Goal: Task Accomplishment & Management: Complete application form

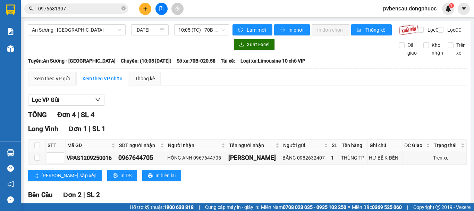
scroll to position [69, 0]
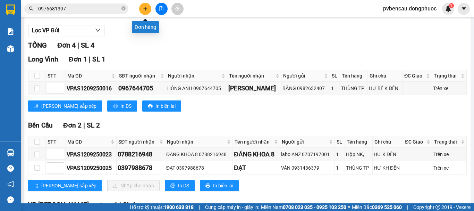
click at [146, 6] on icon "plus" at bounding box center [145, 8] width 5 height 5
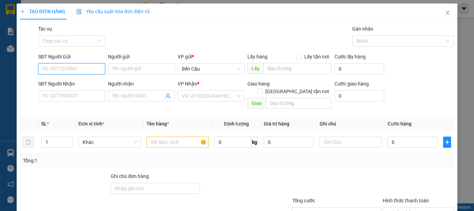
click at [83, 66] on input "SĐT Người Gửi" at bounding box center [71, 68] width 67 height 11
click at [68, 83] on div "0334947892 - SINH" at bounding box center [71, 83] width 58 height 8
type input "0334947892"
type input "SINH"
type input "0977160393"
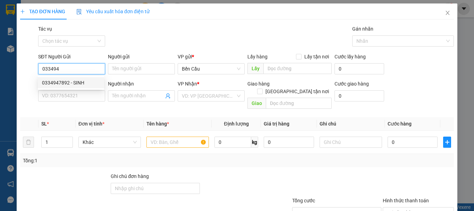
type input "SANG"
type input "110.000"
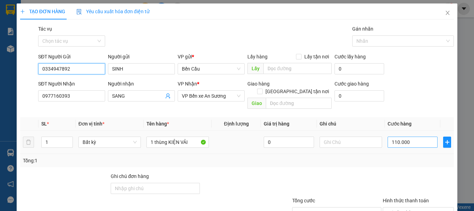
type input "0334947892"
click at [415, 136] on input "110.000" at bounding box center [413, 141] width 50 height 11
type input "1"
type input "14"
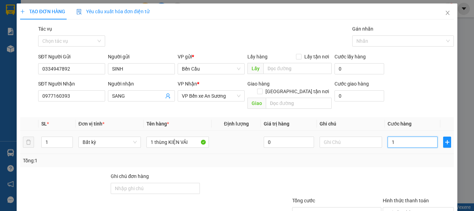
type input "14"
type input "140"
type input "140.000"
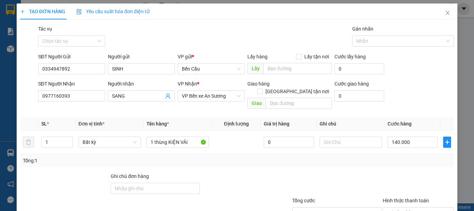
click at [402, 154] on div "Tổng: 1" at bounding box center [237, 160] width 434 height 13
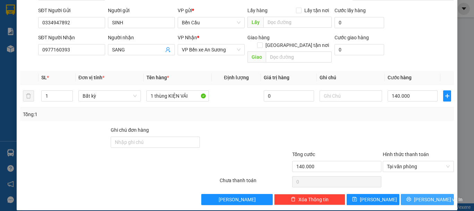
click at [412, 197] on icon "printer" at bounding box center [409, 199] width 5 height 5
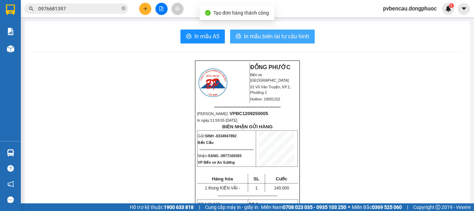
click at [297, 36] on span "In mẫu biên lai tự cấu hình" at bounding box center [276, 36] width 65 height 9
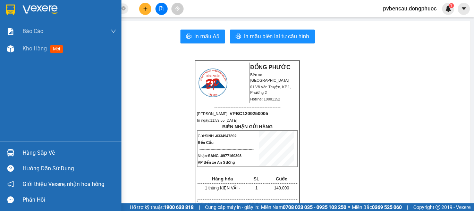
click at [28, 146] on div "Hàng sắp về" at bounding box center [61, 153] width 122 height 16
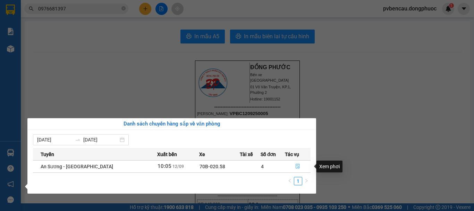
click at [299, 166] on icon "file-done" at bounding box center [298, 166] width 5 height 5
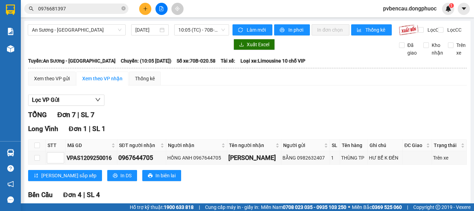
scroll to position [139, 0]
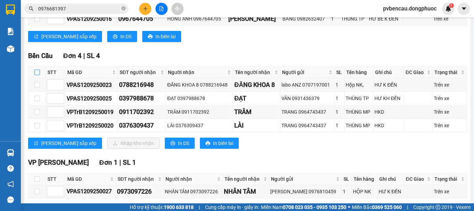
click at [36, 75] on input "checkbox" at bounding box center [37, 72] width 6 height 6
checkbox input "true"
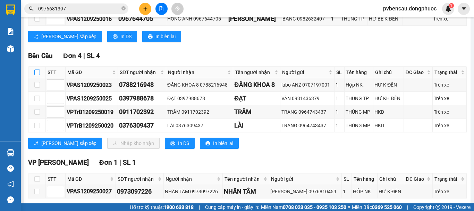
checkbox input "true"
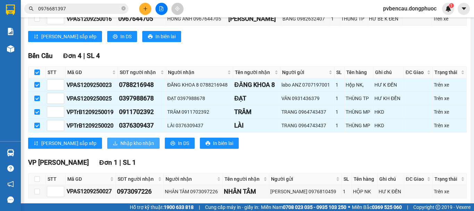
click at [113, 146] on icon "download" at bounding box center [115, 143] width 5 height 5
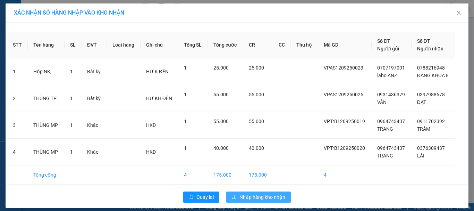
click at [257, 200] on span "Nhập hàng kho nhận" at bounding box center [263, 197] width 46 height 8
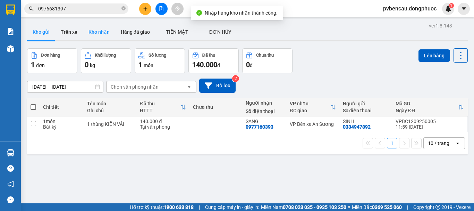
click at [103, 35] on button "Kho nhận" at bounding box center [99, 32] width 32 height 17
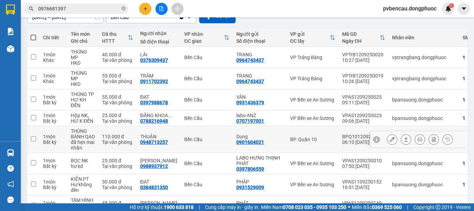
scroll to position [104, 0]
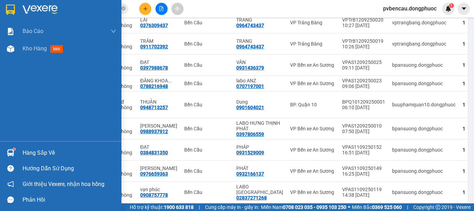
drag, startPoint x: 14, startPoint y: 153, endPoint x: 25, endPoint y: 155, distance: 10.5
click at [15, 154] on div at bounding box center [11, 153] width 12 height 12
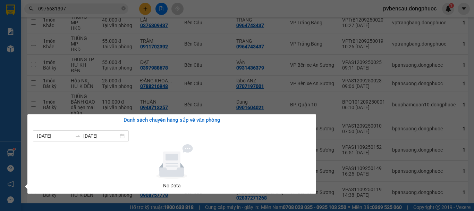
click at [17, 91] on div "Báo cáo Mẫu 1: Báo cáo dòng tiền Mẫu 1: Báo cáo dòng tiền theo nhân viên Mẫu 1:…" at bounding box center [10, 105] width 21 height 211
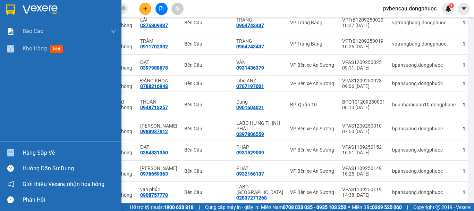
click at [17, 91] on div "Báo cáo Mẫu 1: Báo cáo dòng tiền Mẫu 1: Báo cáo dòng tiền theo nhân viên Mẫu 1:…" at bounding box center [61, 82] width 122 height 118
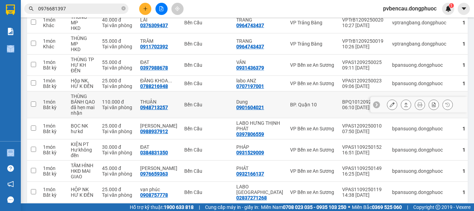
scroll to position [35, 0]
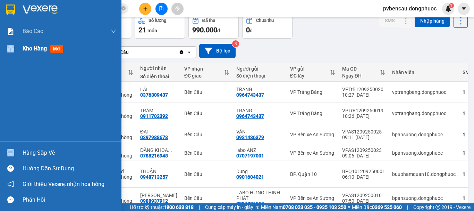
click at [27, 49] on span "Kho hàng" at bounding box center [35, 48] width 24 height 7
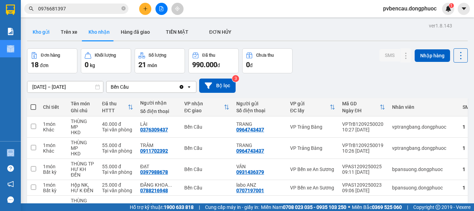
click at [41, 27] on button "Kho gửi" at bounding box center [41, 32] width 28 height 17
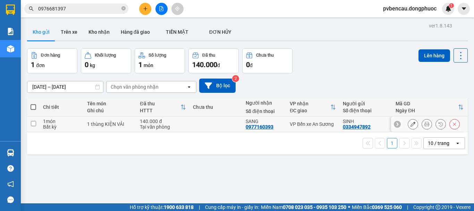
click at [124, 127] on td "1 thùng KIỆN VẢI" at bounding box center [110, 124] width 53 height 16
checkbox input "true"
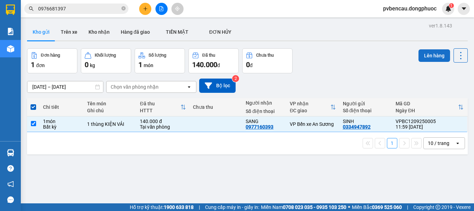
click at [424, 56] on button "Lên hàng" at bounding box center [435, 55] width 32 height 13
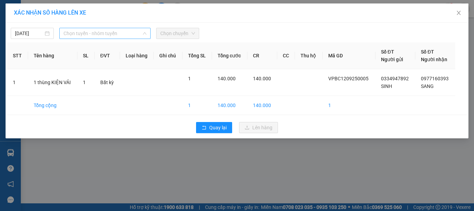
click at [115, 33] on span "Chọn tuyến - nhóm tuyến" at bounding box center [105, 33] width 83 height 10
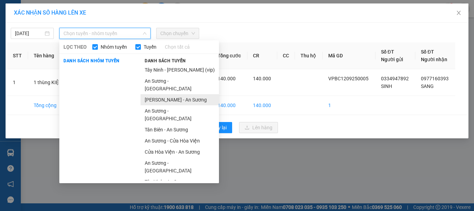
click at [162, 94] on li "[PERSON_NAME] - An Sương" at bounding box center [180, 99] width 78 height 11
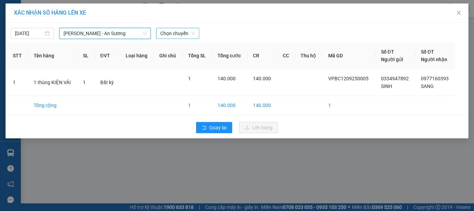
click at [169, 37] on span "Chọn chuyến" at bounding box center [177, 33] width 35 height 10
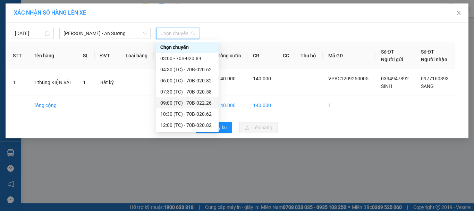
scroll to position [33, 0]
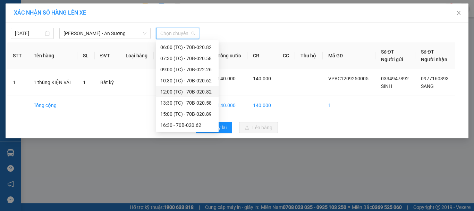
click at [190, 92] on div "12:00 (TC) - 70B-020.82" at bounding box center [187, 92] width 54 height 8
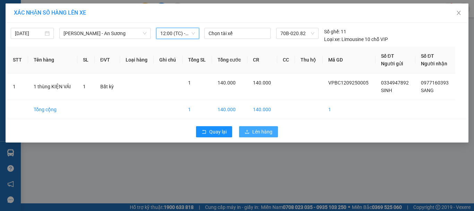
click at [254, 134] on span "Lên hàng" at bounding box center [263, 132] width 20 height 8
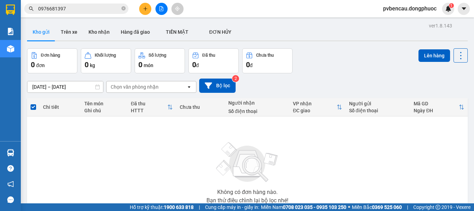
click at [104, 146] on div "Không có đơn hàng nào. Bạn thử điều chỉnh lại bộ lọc nhé!" at bounding box center [248, 170] width 434 height 104
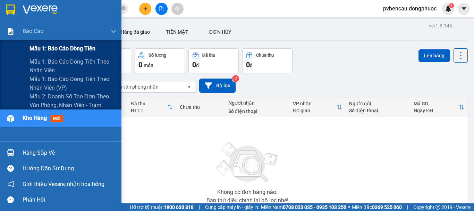
click at [66, 46] on span "Mẫu 1: Báo cáo dòng tiền" at bounding box center [63, 48] width 66 height 9
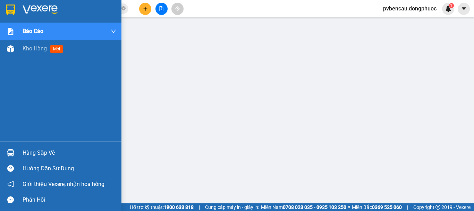
click at [17, 150] on div "Hàng sắp về" at bounding box center [61, 153] width 122 height 16
click at [17, 150] on div "Báo cáo Mẫu 1: Báo cáo dòng tiền Mẫu 1: Báo cáo dòng tiền theo nhân viên Mẫu 1:…" at bounding box center [61, 105] width 122 height 211
click at [3, 155] on div "Hàng sắp về" at bounding box center [61, 153] width 122 height 16
click at [3, 155] on div "Báo cáo Mẫu 1: Báo cáo dòng tiền Mẫu 1: Báo cáo dòng tiền theo nhân viên Mẫu 1:…" at bounding box center [61, 105] width 122 height 211
click at [8, 151] on img at bounding box center [10, 152] width 7 height 7
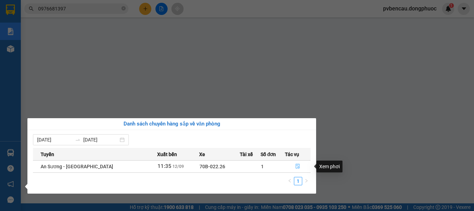
click at [296, 168] on icon "file-done" at bounding box center [298, 166] width 5 height 5
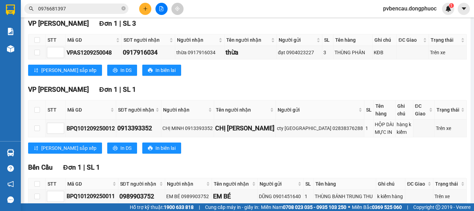
scroll to position [175, 0]
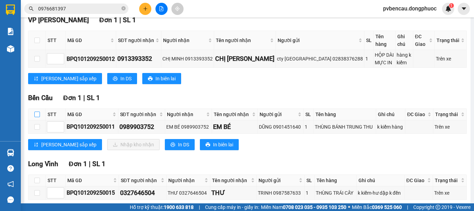
click at [36, 117] on input "checkbox" at bounding box center [37, 114] width 6 height 6
checkbox input "false"
click at [36, 117] on input "checkbox" at bounding box center [37, 114] width 6 height 6
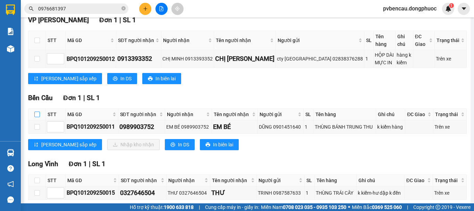
checkbox input "true"
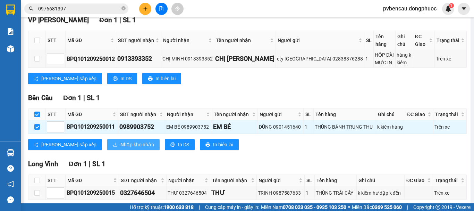
click at [121, 148] on span "Nhập kho nhận" at bounding box center [138, 145] width 34 height 8
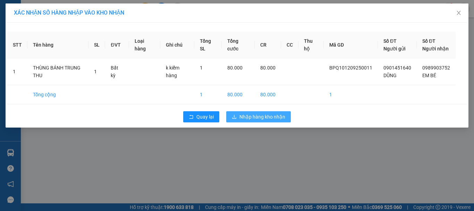
click at [258, 121] on span "Nhập hàng kho nhận" at bounding box center [263, 117] width 46 height 8
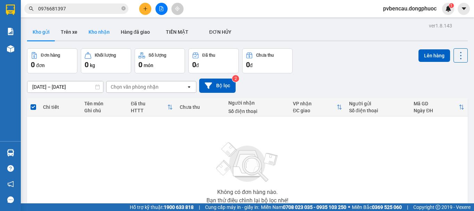
click at [102, 32] on button "Kho nhận" at bounding box center [99, 32] width 32 height 17
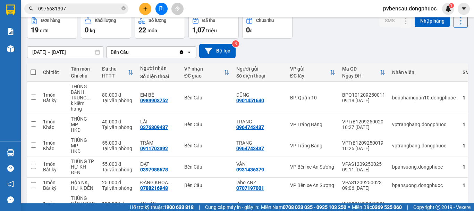
scroll to position [148, 0]
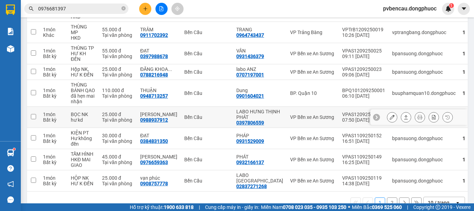
click at [118, 117] on div "Tại văn phòng" at bounding box center [117, 120] width 31 height 6
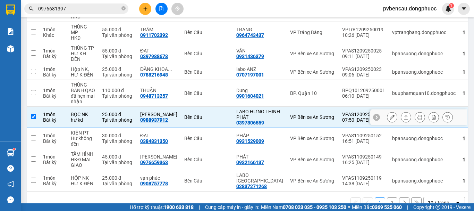
click at [404, 115] on icon at bounding box center [406, 117] width 5 height 5
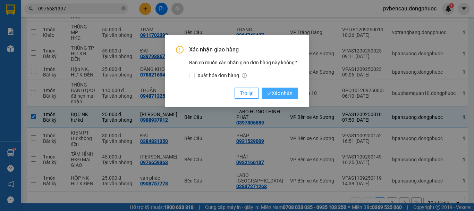
click at [279, 93] on span "Xác nhận" at bounding box center [279, 93] width 25 height 8
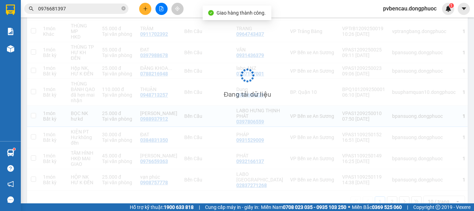
checkbox input "false"
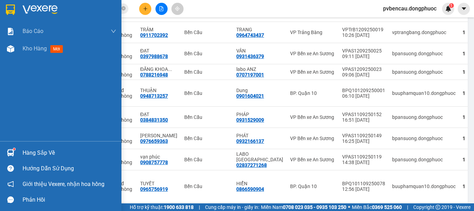
click at [15, 81] on div "Báo cáo Mẫu 1: Báo cáo dòng tiền Mẫu 1: Báo cáo dòng tiền theo nhân viên Mẫu 1:…" at bounding box center [61, 82] width 122 height 118
click at [23, 158] on div "Hàng sắp về" at bounding box center [61, 153] width 122 height 16
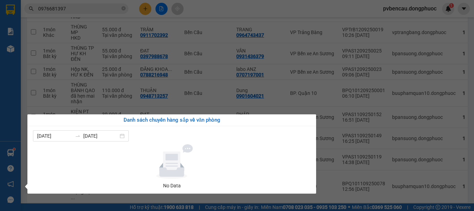
click at [0, 119] on div "Báo cáo Mẫu 1: Báo cáo dòng tiền Mẫu 1: Báo cáo dòng tiền theo nhân viên Mẫu 1:…" at bounding box center [10, 105] width 21 height 211
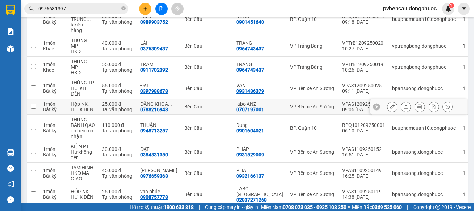
scroll to position [78, 0]
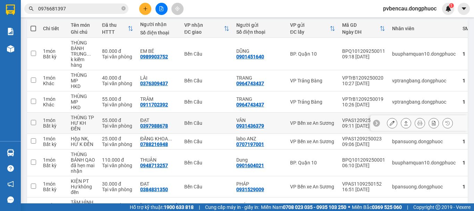
click at [106, 123] on div "Tại văn phòng" at bounding box center [117, 126] width 31 height 6
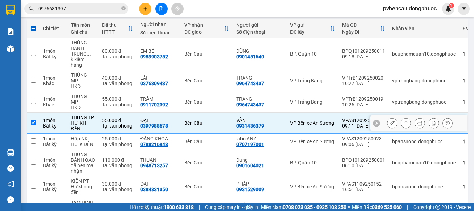
click at [404, 121] on icon at bounding box center [406, 123] width 5 height 5
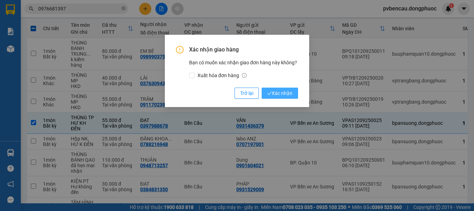
click at [286, 91] on span "Xác nhận" at bounding box center [279, 93] width 25 height 8
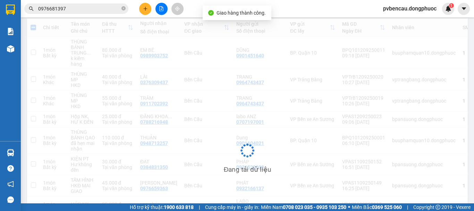
checkbox input "false"
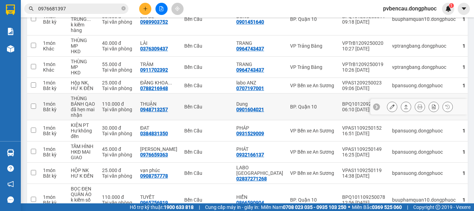
scroll to position [148, 0]
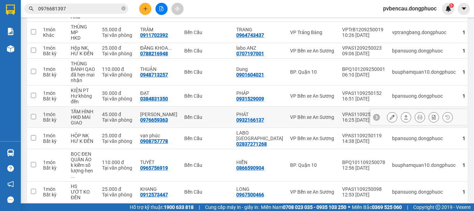
click at [179, 107] on td "[PERSON_NAME] 0976659363" at bounding box center [159, 117] width 44 height 21
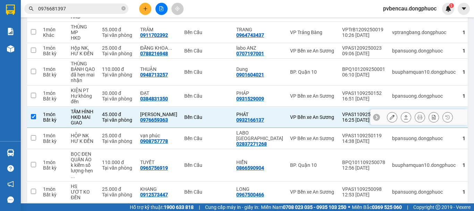
click at [179, 107] on td "[PERSON_NAME] 0976659363" at bounding box center [159, 117] width 44 height 21
checkbox input "false"
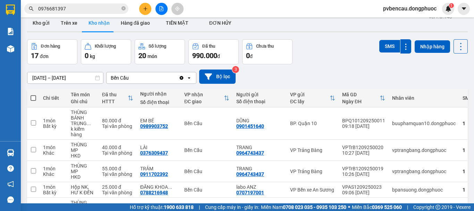
scroll to position [0, 0]
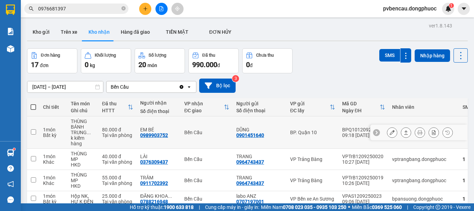
click at [65, 131] on td "1 món Bất kỳ" at bounding box center [54, 132] width 28 height 32
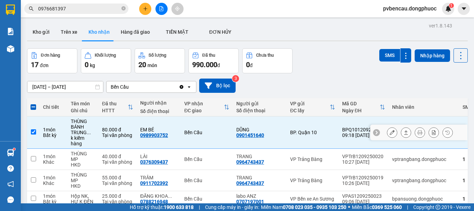
click at [404, 133] on icon at bounding box center [406, 132] width 5 height 5
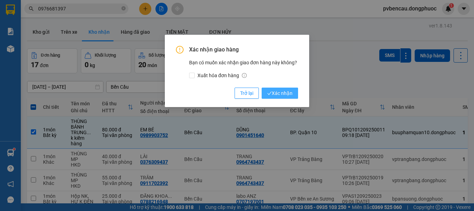
click at [276, 89] on button "Xác nhận" at bounding box center [280, 93] width 36 height 11
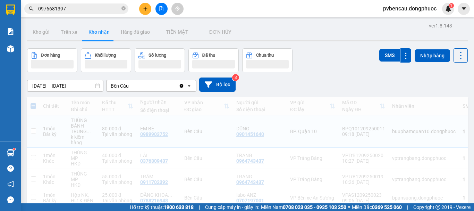
checkbox input "false"
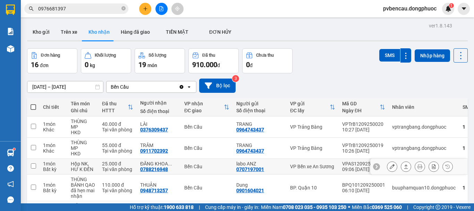
drag, startPoint x: 81, startPoint y: 157, endPoint x: 101, endPoint y: 157, distance: 19.5
click at [82, 166] on div "HƯ K ĐỀN" at bounding box center [83, 169] width 24 height 6
click at [93, 161] on div "Hộp NK," at bounding box center [83, 164] width 24 height 6
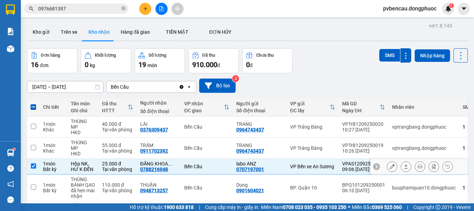
click at [404, 164] on icon at bounding box center [406, 166] width 5 height 5
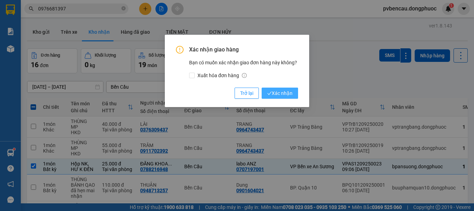
click at [287, 91] on span "Xác nhận" at bounding box center [279, 93] width 25 height 8
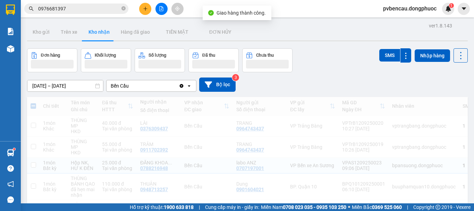
checkbox input "false"
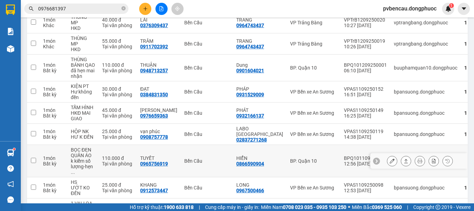
scroll to position [159, 0]
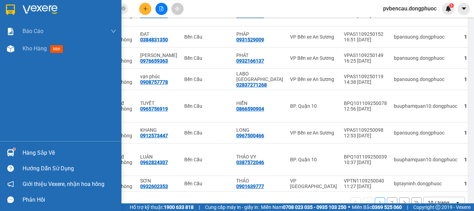
click at [29, 153] on div "Hàng sắp về" at bounding box center [70, 153] width 94 height 10
click at [4, 88] on div "Báo cáo Mẫu 1: Báo cáo dòng tiền Mẫu 1: Báo cáo dòng tiền theo nhân viên Mẫu 1:…" at bounding box center [61, 105] width 122 height 211
click at [57, 150] on div "Hàng sắp về" at bounding box center [70, 153] width 94 height 10
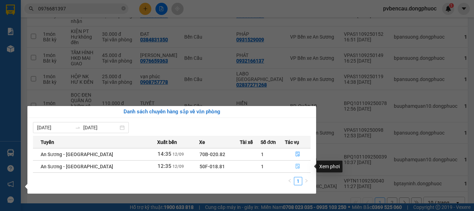
click at [297, 167] on icon "file-done" at bounding box center [298, 166] width 4 height 5
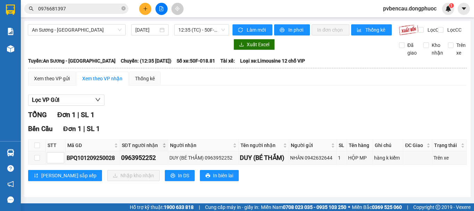
scroll to position [3, 0]
click at [36, 148] on input "checkbox" at bounding box center [37, 145] width 6 height 6
checkbox input "true"
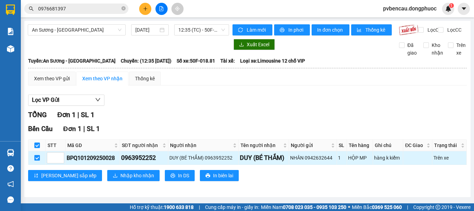
click at [38, 158] on input "checkbox" at bounding box center [37, 158] width 6 height 6
checkbox input "false"
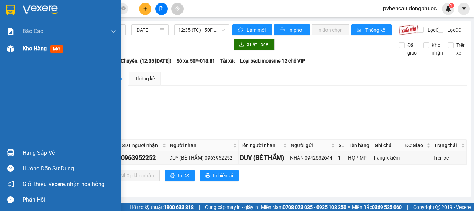
click at [17, 50] on div "Kho hàng mới" at bounding box center [61, 48] width 122 height 17
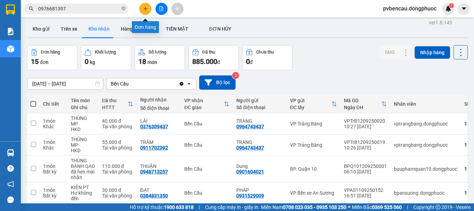
click at [147, 8] on icon "plus" at bounding box center [145, 8] width 5 height 5
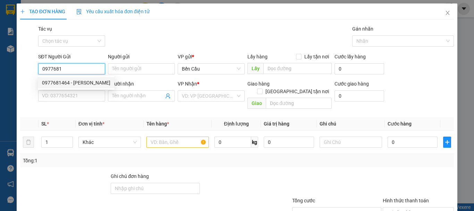
click at [81, 83] on div "0977681464 - [PERSON_NAME]" at bounding box center [76, 83] width 68 height 8
type input "0977681464"
type input "CHÚ SƠN"
type input "0843789718"
type input "VÂN"
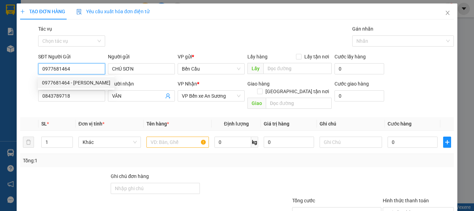
type input "40.000"
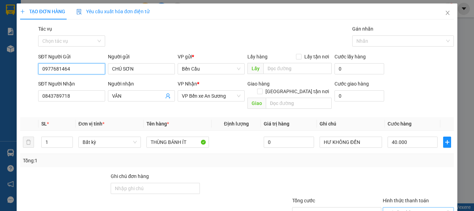
scroll to position [46, 0]
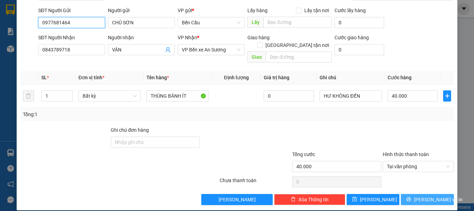
type input "0977681464"
click at [419, 196] on span "[PERSON_NAME] và In" at bounding box center [438, 200] width 49 height 8
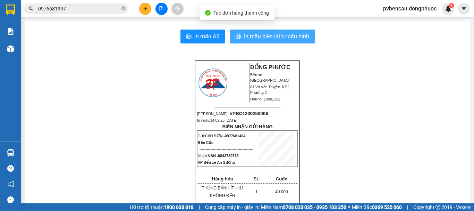
click at [261, 33] on span "In mẫu biên lai tự cấu hình" at bounding box center [276, 36] width 65 height 9
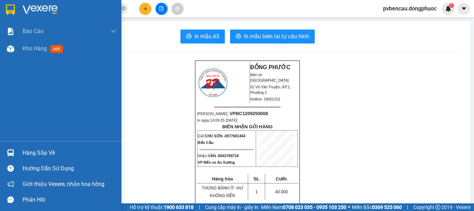
click at [43, 152] on div "Hàng sắp về" at bounding box center [70, 153] width 94 height 10
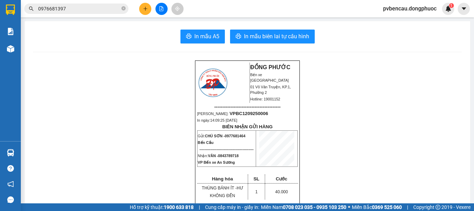
click at [151, 78] on section "Kết quả tìm kiếm ( 33 ) Bộ lọc Mã ĐH Trạng thái Món hàng Tổng cước Chưa cước Nh…" at bounding box center [237, 105] width 474 height 211
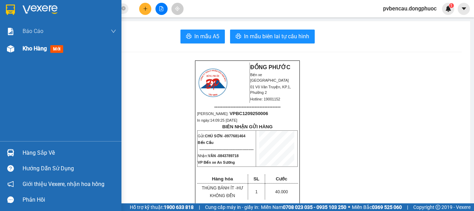
click at [25, 55] on div "Kho hàng mới" at bounding box center [70, 48] width 94 height 17
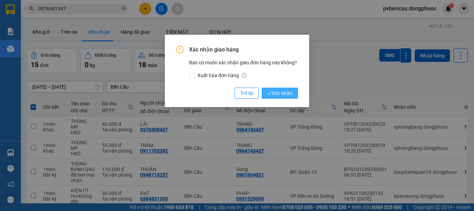
click at [277, 94] on span "Xác nhận" at bounding box center [279, 93] width 25 height 8
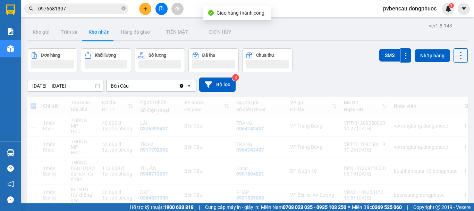
checkbox input "false"
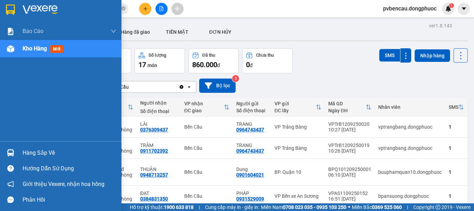
click at [14, 54] on div at bounding box center [11, 49] width 12 height 12
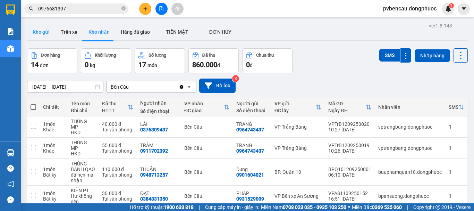
click at [35, 33] on button "Kho gửi" at bounding box center [41, 32] width 28 height 17
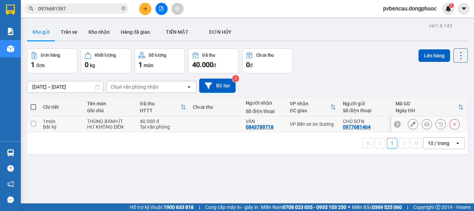
click at [105, 124] on div "HƯ KHÔNG ĐỀN" at bounding box center [110, 127] width 46 height 6
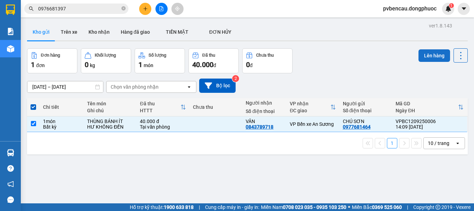
click at [425, 55] on button "Lên hàng" at bounding box center [435, 55] width 32 height 13
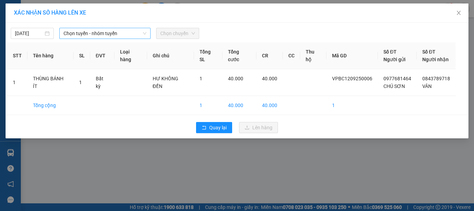
click at [107, 30] on div "[DATE] Chọn tuyến - nhóm tuyến Chọn chuyến" at bounding box center [237, 31] width 460 height 15
click at [108, 33] on span "Chọn tuyến - nhóm tuyến" at bounding box center [105, 33] width 83 height 10
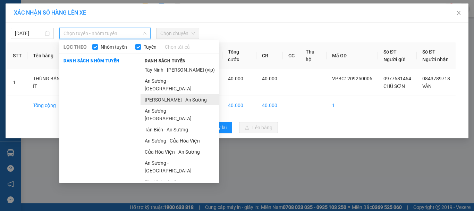
click at [167, 94] on li "[PERSON_NAME] - An Sương" at bounding box center [180, 99] width 78 height 11
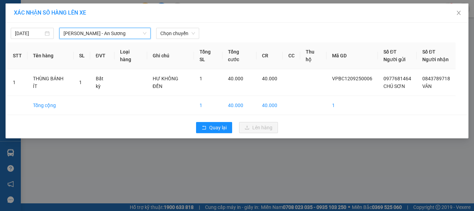
click at [179, 40] on div "[DATE] Châu Thành - An [GEOGRAPHIC_DATA] - An Sương LỌC THEO Nhóm tuyến Tuyến C…" at bounding box center [237, 81] width 463 height 116
click at [181, 35] on span "Chọn chuyến" at bounding box center [177, 33] width 35 height 10
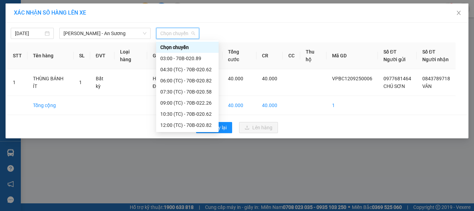
click at [198, 132] on div "13:30 (TC) - 70B-020.58" at bounding box center [187, 136] width 54 height 8
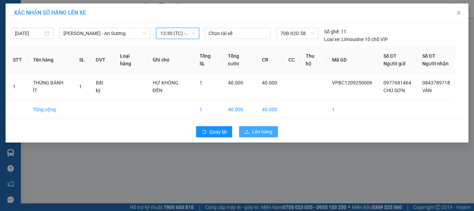
click at [255, 134] on span "Lên hàng" at bounding box center [263, 132] width 20 height 8
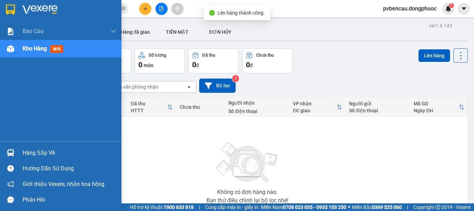
click at [15, 149] on div at bounding box center [11, 153] width 12 height 12
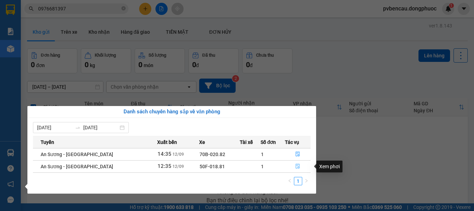
click at [301, 164] on button "button" at bounding box center [298, 166] width 25 height 11
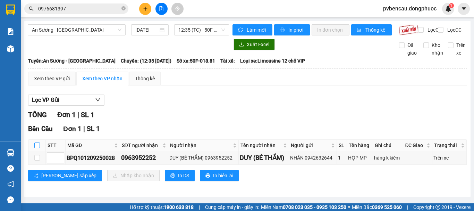
click at [38, 148] on input "checkbox" at bounding box center [37, 145] width 6 height 6
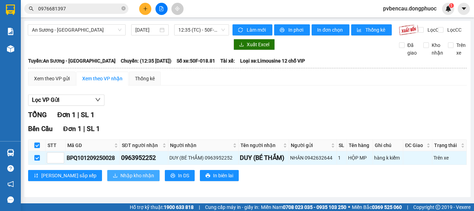
click at [121, 179] on span "Nhập kho nhận" at bounding box center [138, 176] width 34 height 8
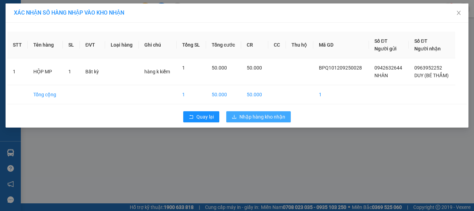
click at [259, 117] on span "Nhập hàng kho nhận" at bounding box center [263, 117] width 46 height 8
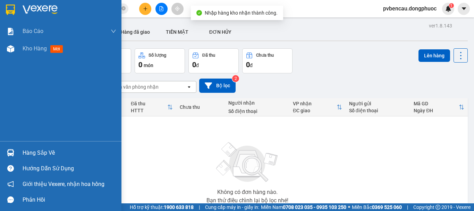
click at [13, 153] on img at bounding box center [10, 152] width 7 height 7
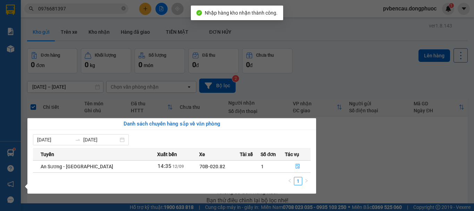
click at [13, 41] on div "Báo cáo Mẫu 1: Báo cáo dòng tiền Mẫu 1: Báo cáo dòng tiền theo nhân viên Mẫu 1:…" at bounding box center [10, 105] width 21 height 211
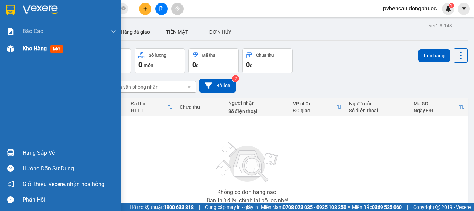
drag, startPoint x: 36, startPoint y: 42, endPoint x: 37, endPoint y: 47, distance: 5.0
click at [36, 43] on div "Kho hàng mới" at bounding box center [70, 48] width 94 height 17
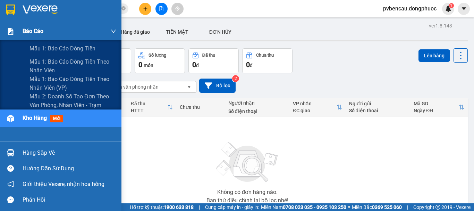
click at [17, 34] on div "Báo cáo" at bounding box center [61, 31] width 122 height 17
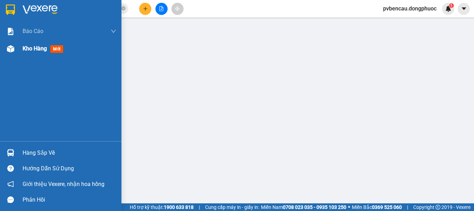
click at [11, 48] on img at bounding box center [10, 48] width 7 height 7
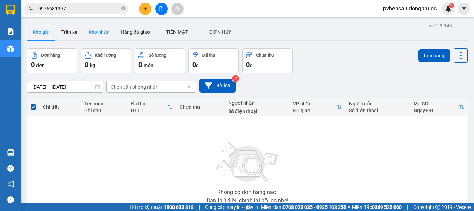
click at [101, 30] on button "Kho nhận" at bounding box center [99, 32] width 32 height 17
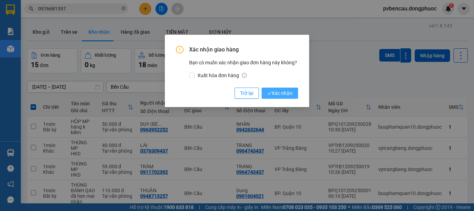
click at [282, 93] on span "Xác nhận" at bounding box center [279, 93] width 25 height 8
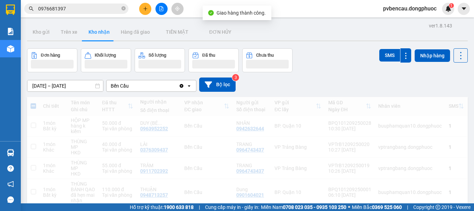
checkbox input "false"
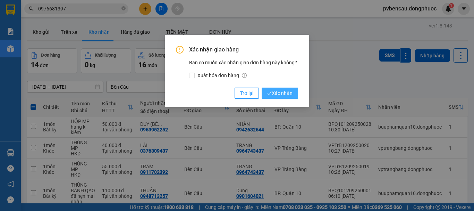
click at [273, 91] on span "Xác nhận" at bounding box center [279, 93] width 25 height 8
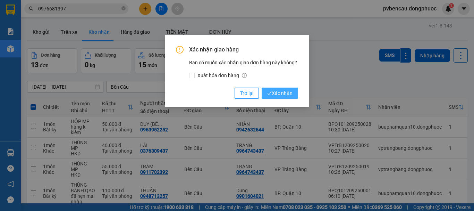
click at [282, 92] on span "Xác nhận" at bounding box center [279, 93] width 25 height 8
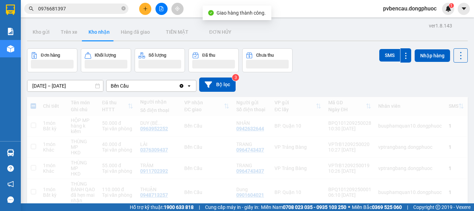
checkbox input "false"
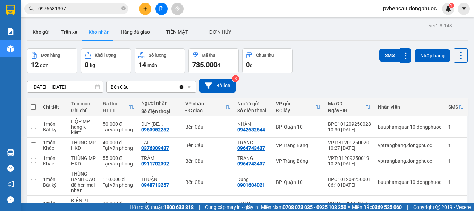
checkbox input "false"
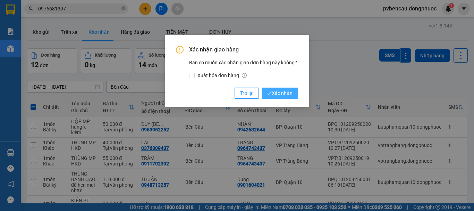
drag, startPoint x: 283, startPoint y: 91, endPoint x: 286, endPoint y: 97, distance: 7.5
click at [283, 91] on span "Xác nhận" at bounding box center [279, 93] width 25 height 8
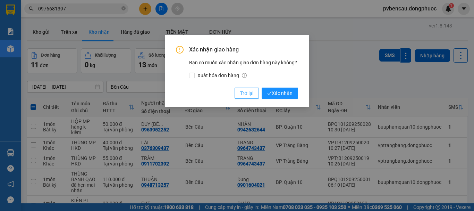
click at [249, 93] on span "Trở lại" at bounding box center [246, 93] width 13 height 8
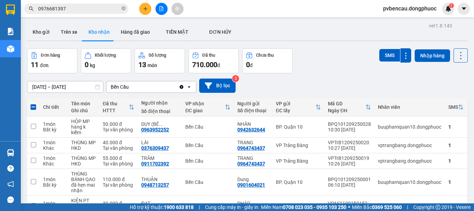
click at [398, 170] on body "Kết quả tìm kiếm ( 33 ) Bộ lọc Mã ĐH Trạng thái Món hàng Tổng cước Chưa cước Nh…" at bounding box center [237, 105] width 474 height 211
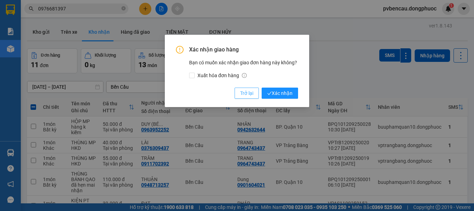
click at [236, 92] on button "Trở lại" at bounding box center [247, 93] width 24 height 11
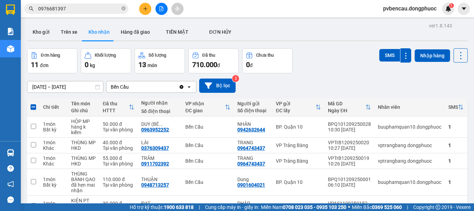
click at [397, 171] on body "Kết quả tìm kiếm ( 33 ) Bộ lọc Mã ĐH Trạng thái Món hàng Tổng cước Chưa cước Nh…" at bounding box center [237, 105] width 474 height 211
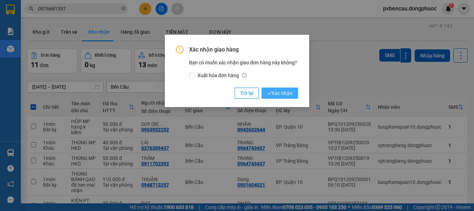
click at [271, 94] on icon "check" at bounding box center [269, 93] width 5 height 5
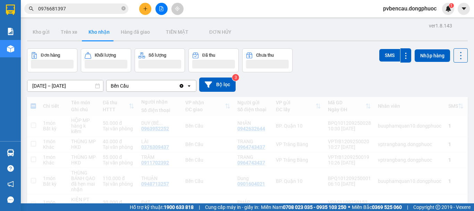
checkbox input "false"
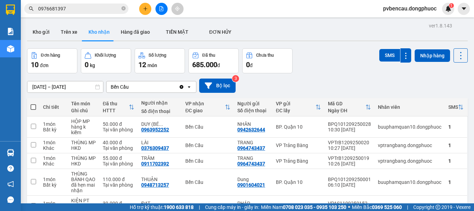
checkbox input "true"
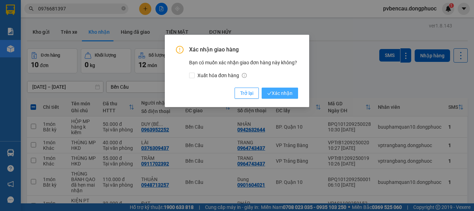
click at [287, 93] on span "Xác nhận" at bounding box center [279, 93] width 25 height 8
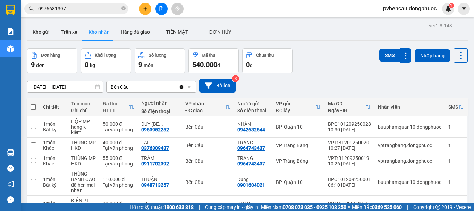
checkbox input "true"
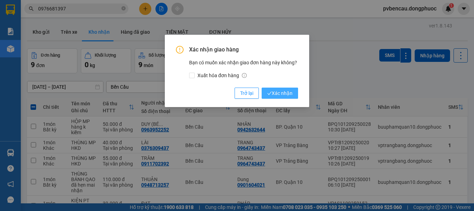
click at [278, 92] on span "Xác nhận" at bounding box center [279, 93] width 25 height 8
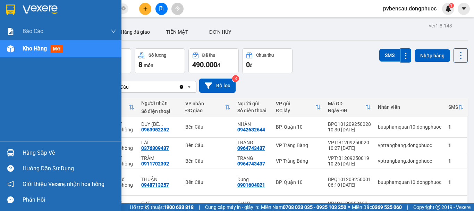
drag, startPoint x: 14, startPoint y: 82, endPoint x: 20, endPoint y: 68, distance: 14.9
click at [14, 82] on div "Báo cáo Mẫu 1: Báo cáo dòng tiền Mẫu 1: Báo cáo dòng tiền theo nhân viên Mẫu 1:…" at bounding box center [61, 82] width 122 height 118
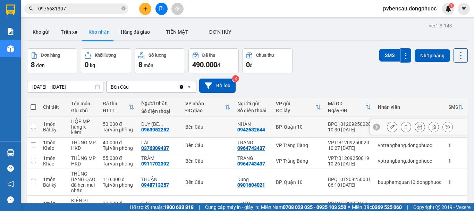
click at [109, 121] on div "50.000 đ" at bounding box center [119, 124] width 32 height 6
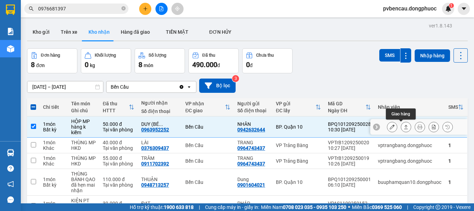
click at [405, 125] on icon at bounding box center [407, 127] width 4 height 4
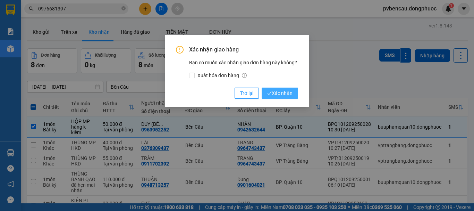
click at [283, 94] on span "Xác nhận" at bounding box center [279, 93] width 25 height 8
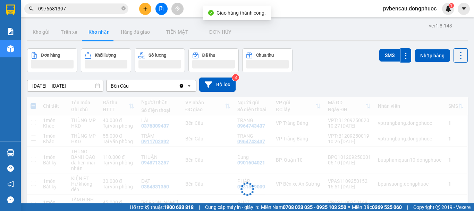
checkbox input "false"
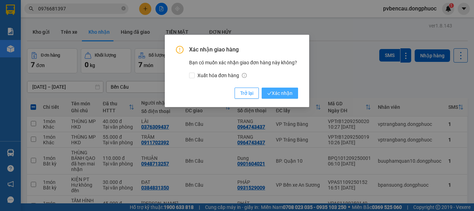
click at [286, 91] on span "Xác nhận" at bounding box center [279, 93] width 25 height 8
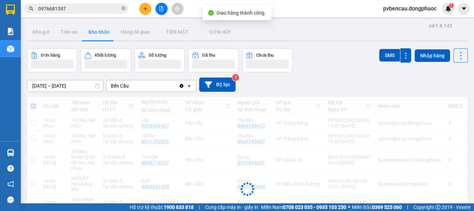
checkbox input "false"
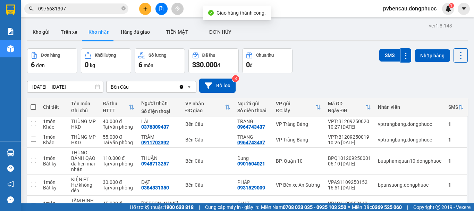
click at [138, 10] on div at bounding box center [161, 9] width 52 height 12
click at [147, 11] on icon "plus" at bounding box center [145, 8] width 5 height 5
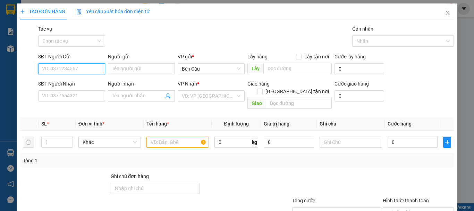
click at [73, 67] on input "SĐT Người Gửi" at bounding box center [71, 68] width 67 height 11
type input "0989552"
click at [78, 88] on div "0989552792 - ĐĂNG KHOA 8" at bounding box center [73, 82] width 71 height 11
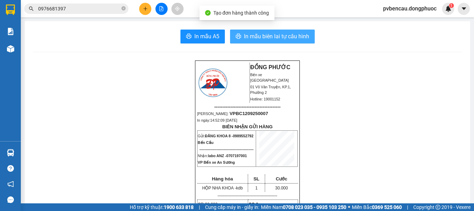
click at [264, 32] on button "In mẫu biên lai tự cấu hình" at bounding box center [272, 37] width 85 height 14
